Goal: Information Seeking & Learning: Find specific fact

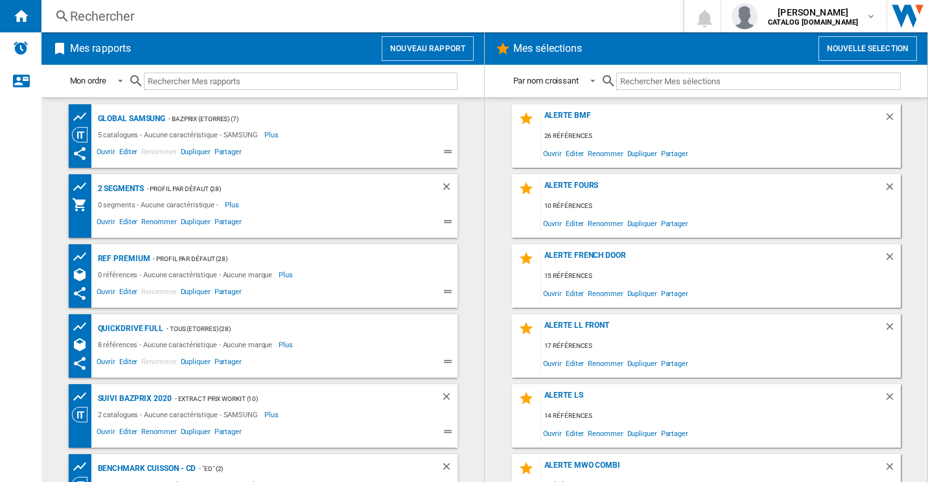
click at [213, 19] on div "Rechercher" at bounding box center [359, 16] width 579 height 18
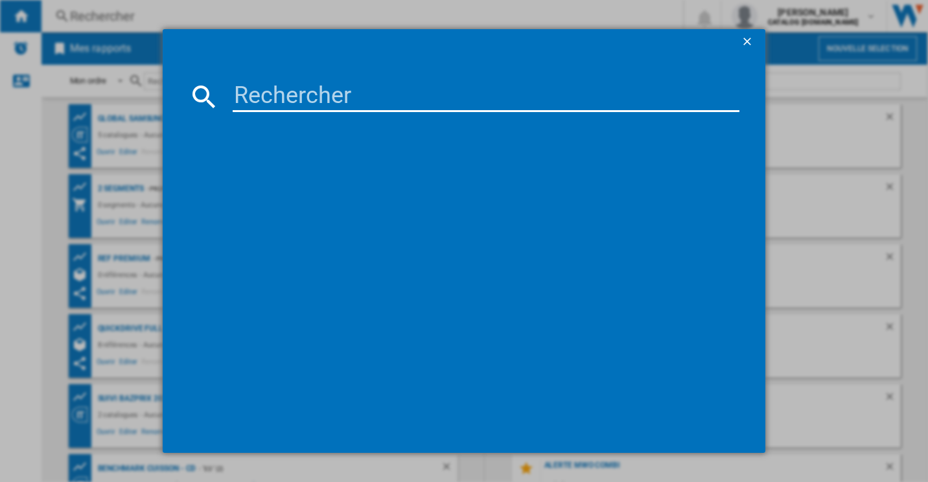
click at [255, 96] on input at bounding box center [486, 96] width 507 height 31
paste input "KSFE 52Z20"
type input "KSFE 52Z20"
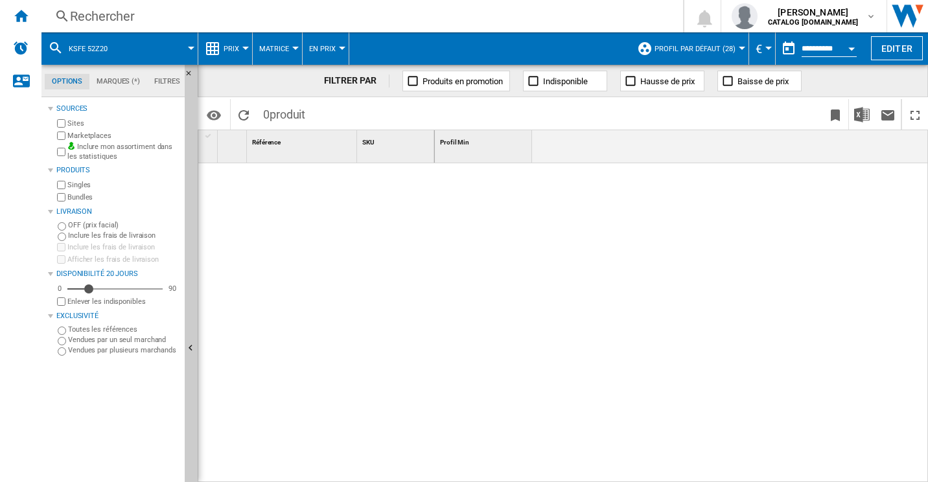
click at [238, 48] on span "Prix" at bounding box center [232, 49] width 16 height 8
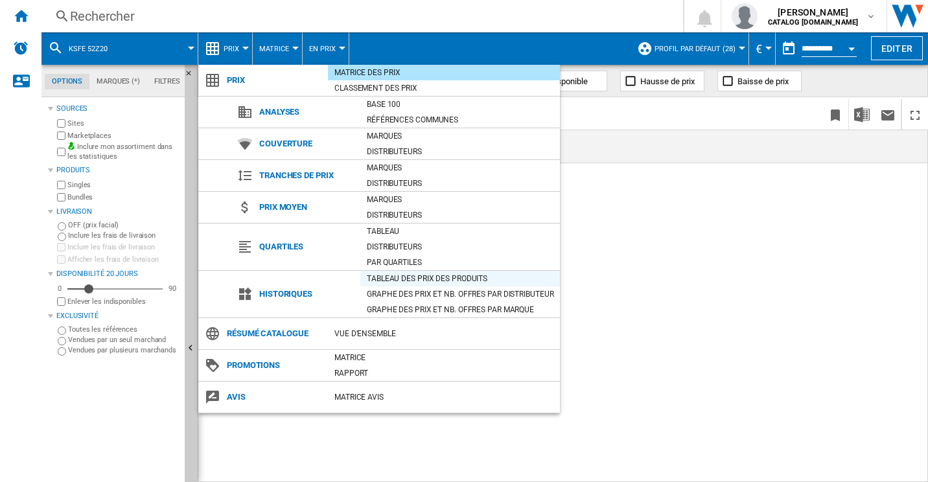
click at [475, 282] on div "Tableau des prix des produits" at bounding box center [460, 278] width 200 height 13
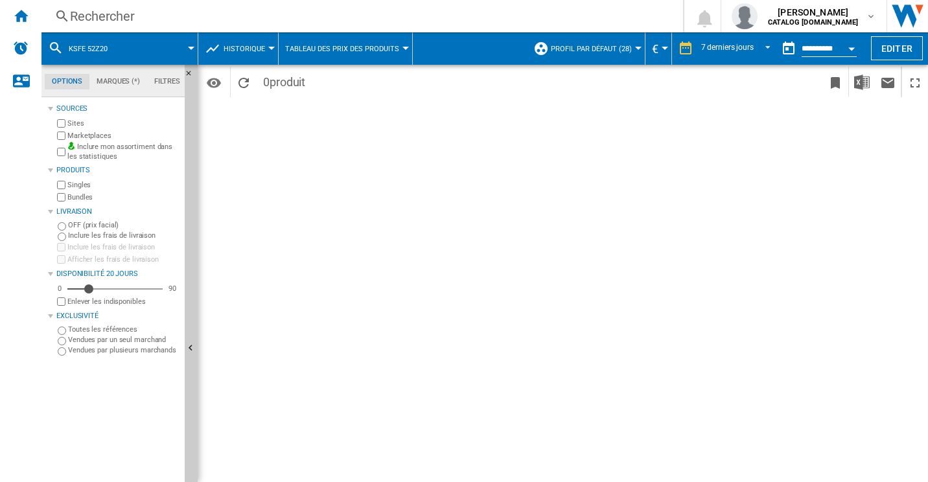
click at [194, 1] on div "Rechercher Rechercher 0 sofiane mahraoui CATALOG SAMSUNG.FR CATALOG SAMSUNG.FR …" at bounding box center [484, 16] width 886 height 32
click at [133, 19] on div "Rechercher" at bounding box center [359, 16] width 579 height 18
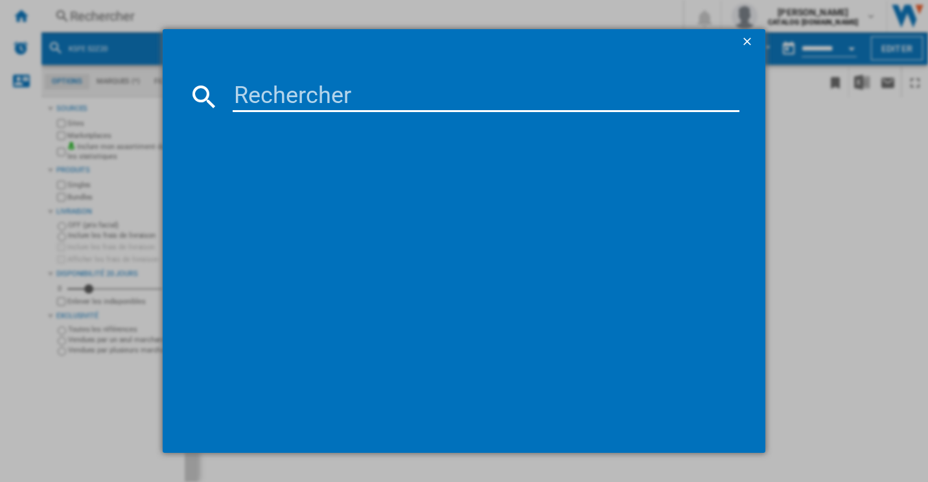
click at [282, 82] on input at bounding box center [486, 96] width 507 height 31
paste input "KSFE 52Z20"
click at [281, 91] on input "KSFE 52Z20" at bounding box center [486, 96] width 507 height 31
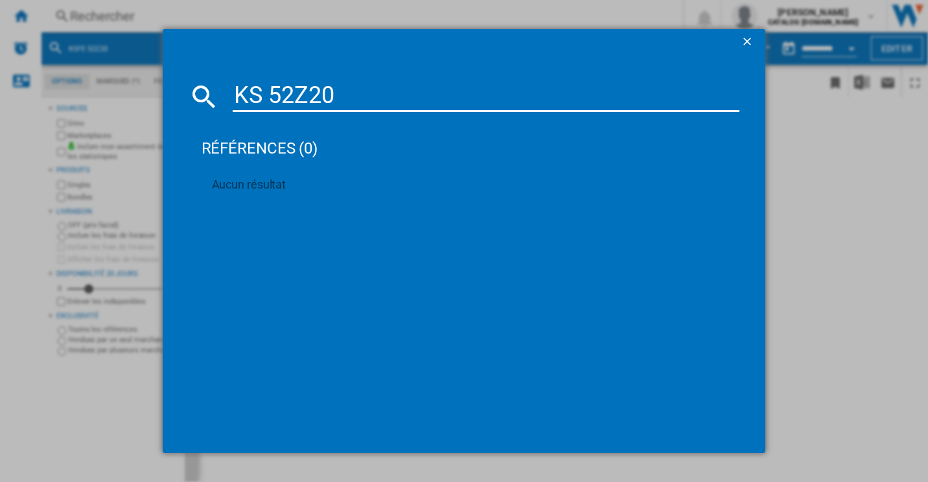
paste input "FE"
click at [343, 96] on input "KSFE 52Z" at bounding box center [486, 96] width 507 height 31
paste input "RSFE 5220 PLUS"
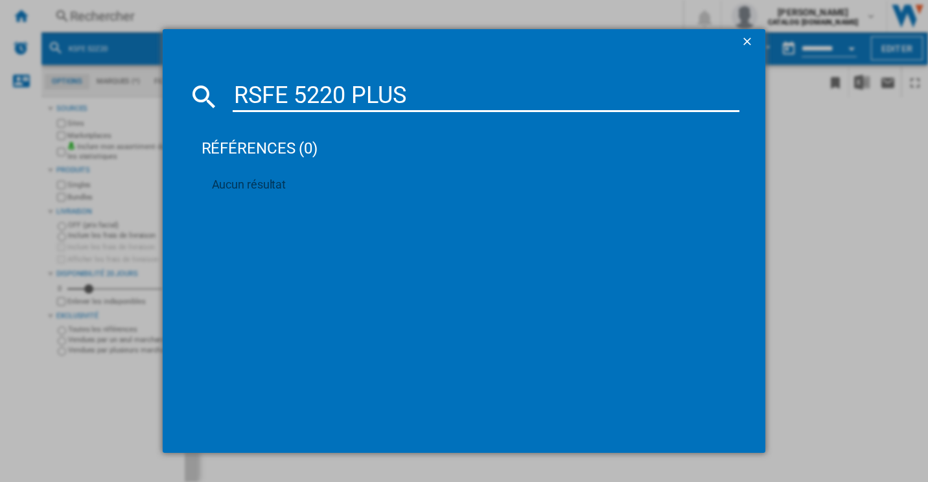
type input "RSFE 5220 PLUS"
click at [752, 43] on ng-md-icon "getI18NText('BUTTONS.CLOSE_DIALOG')" at bounding box center [749, 43] width 16 height 16
